Goal: Find specific page/section: Find specific page/section

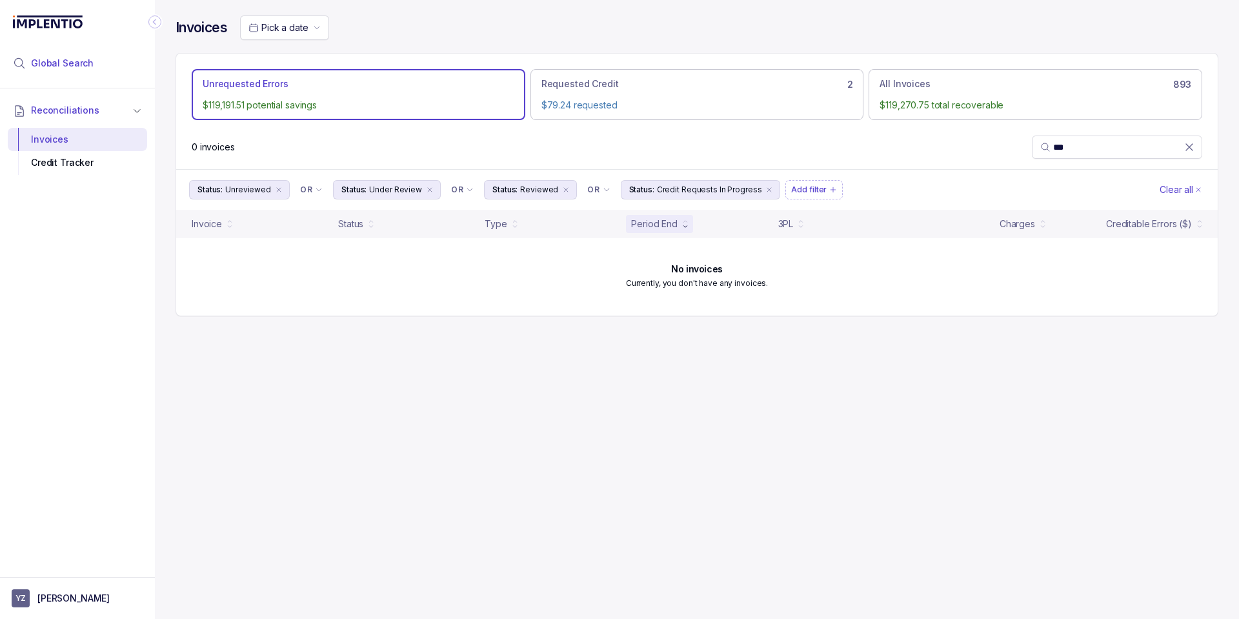
click at [83, 72] on li "Global Search" at bounding box center [77, 63] width 139 height 28
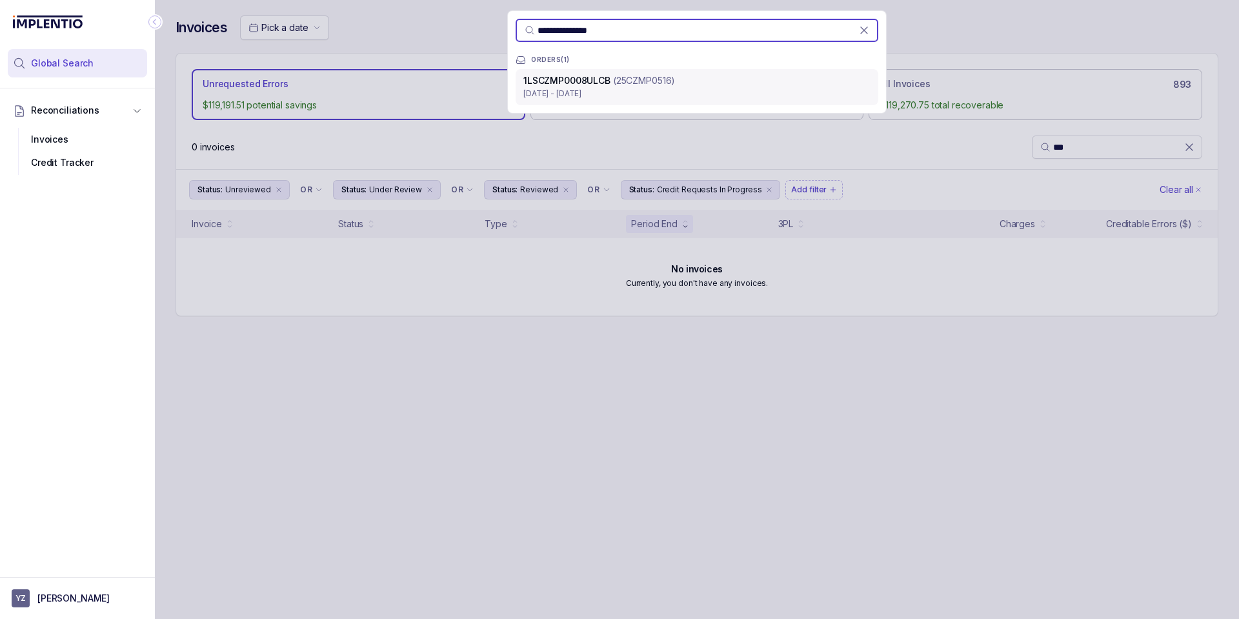
type input "**********"
click at [632, 93] on p "[DATE] - [DATE]" at bounding box center [696, 93] width 347 height 13
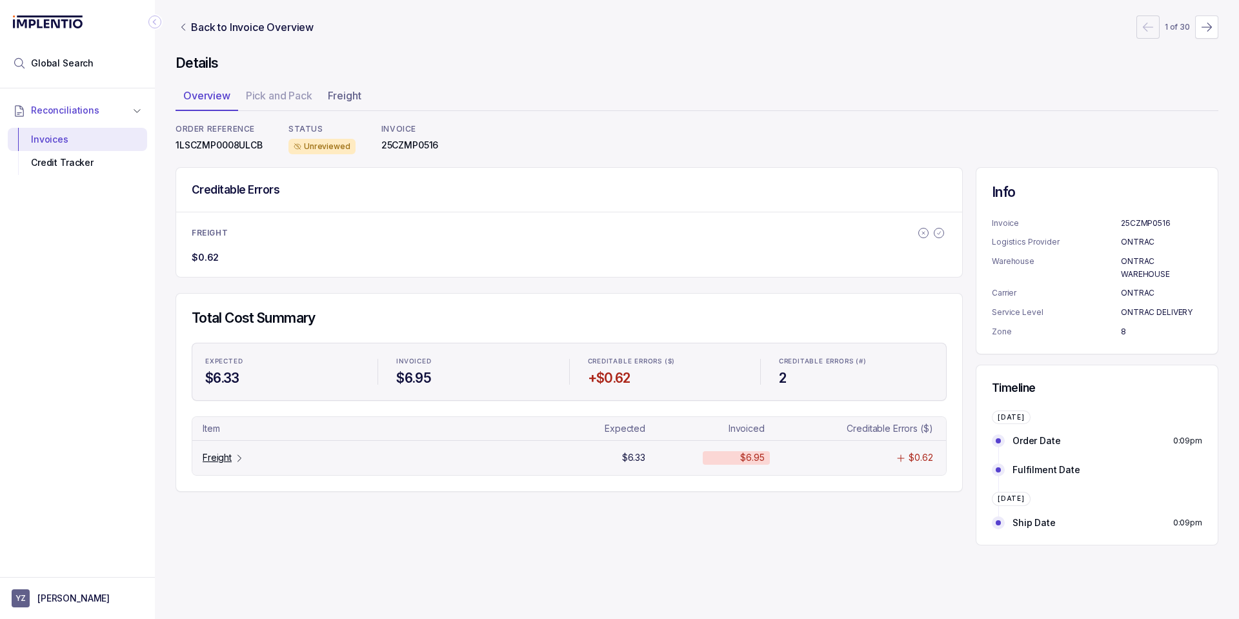
click at [218, 457] on p "Freight" at bounding box center [217, 457] width 29 height 13
